Goal: Transaction & Acquisition: Purchase product/service

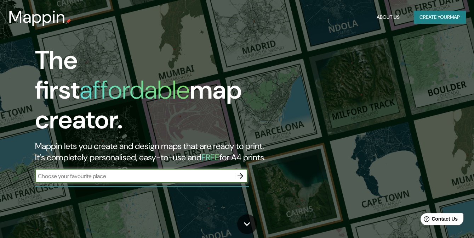
click at [451, 15] on button "Create your map" at bounding box center [440, 17] width 52 height 13
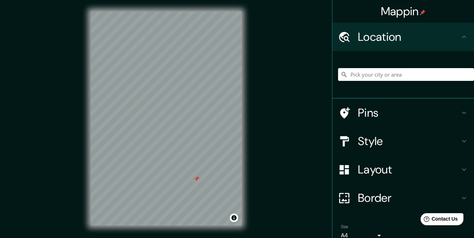
click at [198, 178] on div at bounding box center [197, 179] width 6 height 6
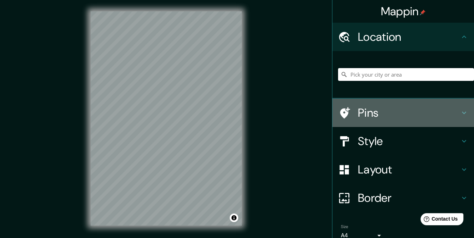
click at [462, 112] on icon at bounding box center [464, 113] width 4 height 2
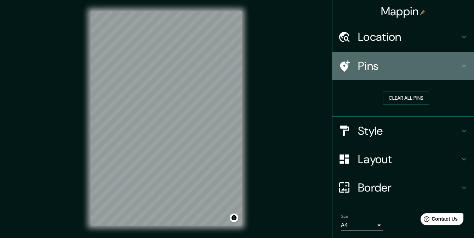
click at [456, 70] on div "Pins" at bounding box center [404, 66] width 142 height 28
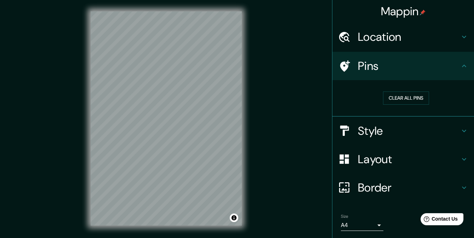
click at [456, 136] on div "Style" at bounding box center [404, 131] width 142 height 28
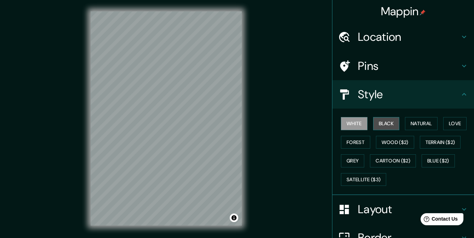
click at [386, 120] on button "Black" at bounding box center [386, 123] width 27 height 13
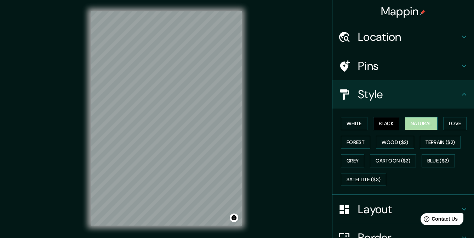
click at [409, 124] on button "Natural" at bounding box center [421, 123] width 33 height 13
click at [452, 126] on button "Love" at bounding box center [454, 123] width 23 height 13
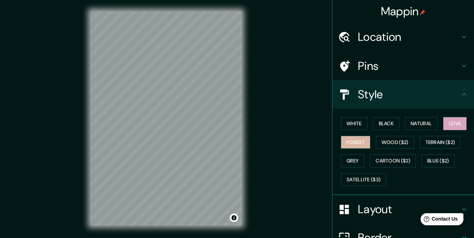
click at [352, 141] on button "Forest" at bounding box center [355, 142] width 29 height 13
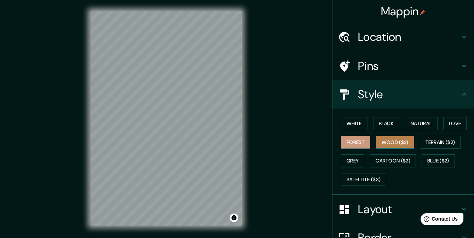
click at [378, 140] on button "Wood ($2)" at bounding box center [395, 142] width 38 height 13
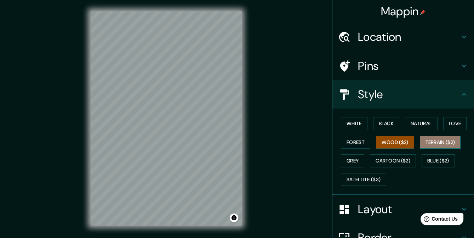
click at [427, 139] on button "Terrain ($2)" at bounding box center [440, 142] width 41 height 13
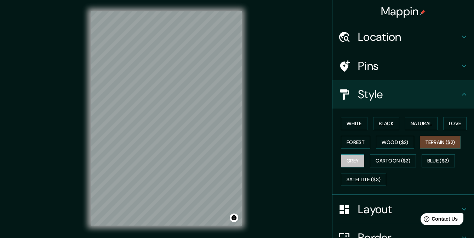
click at [347, 160] on button "Grey" at bounding box center [352, 160] width 23 height 13
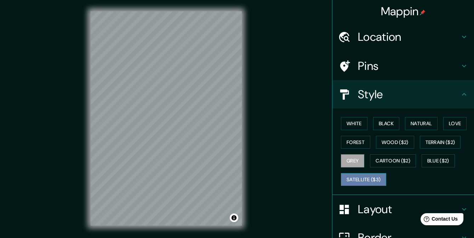
click at [371, 176] on button "Satellite ($3)" at bounding box center [363, 179] width 45 height 13
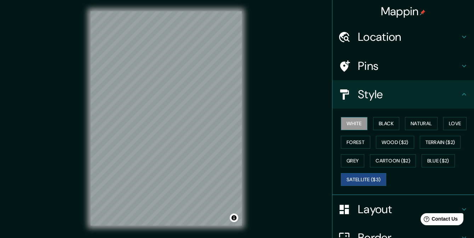
click at [356, 123] on button "White" at bounding box center [354, 123] width 27 height 13
click at [377, 124] on button "Black" at bounding box center [386, 123] width 27 height 13
